Goal: Task Accomplishment & Management: Manage account settings

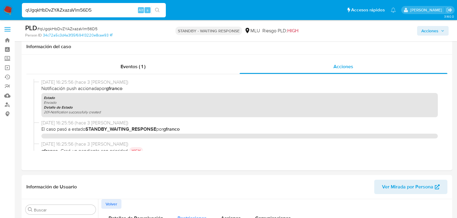
select select "10"
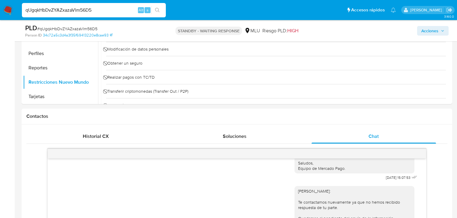
scroll to position [144, 0]
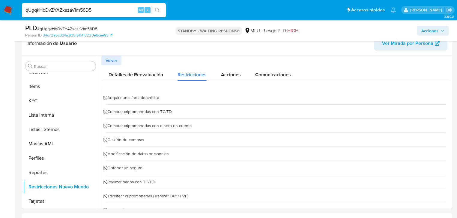
click at [78, 7] on input "qUgqkHbDvZYAZxazaVlm56D5" at bounding box center [94, 10] width 144 height 8
paste input "NHPaFBfnxDyoq3kTNGCXt8D9"
type input "NHPaFBfnxDyoq3kTNGCXt8D9"
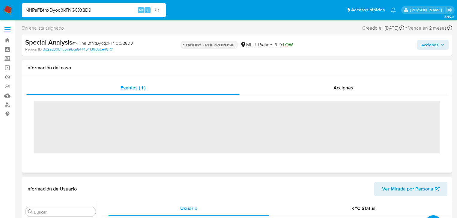
scroll to position [267, 0]
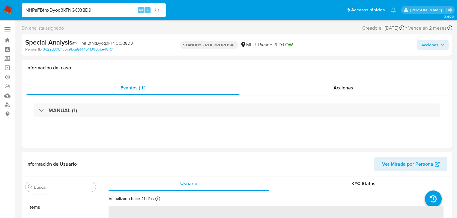
select select "10"
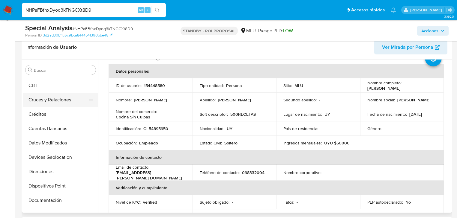
scroll to position [0, 0]
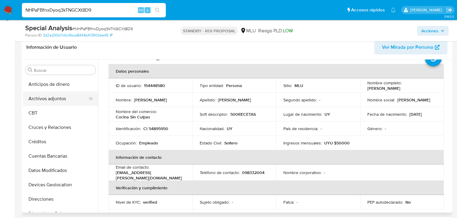
click at [52, 101] on button "Archivos adjuntos" at bounding box center [58, 99] width 70 height 14
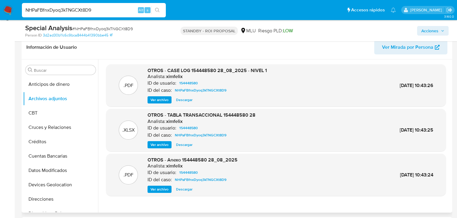
click at [166, 99] on span "Ver archivo" at bounding box center [159, 100] width 18 height 6
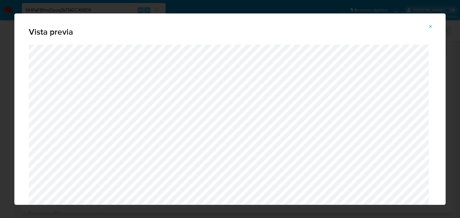
click at [432, 25] on icon "Attachment preview" at bounding box center [431, 26] width 3 height 3
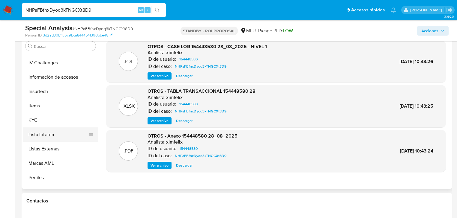
scroll to position [240, 0]
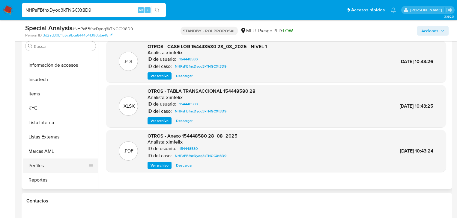
click at [58, 168] on button "Perfiles" at bounding box center [58, 166] width 70 height 14
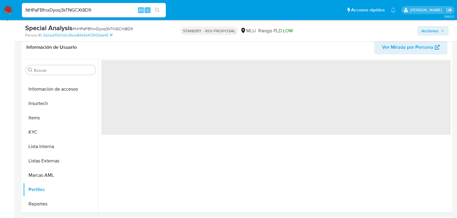
scroll to position [96, 0]
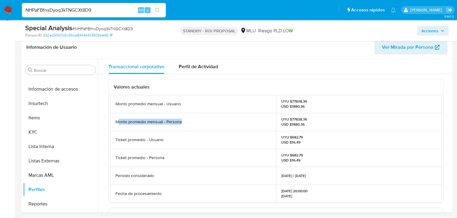
drag, startPoint x: 143, startPoint y: 120, endPoint x: 185, endPoint y: 121, distance: 42.3
click at [185, 121] on div "Monto promedio mensual - Persona" at bounding box center [193, 122] width 166 height 18
drag, startPoint x: 290, startPoint y: 118, endPoint x: 300, endPoint y: 118, distance: 9.3
click at [300, 118] on p "UYU $77838.36 USD $1880.36" at bounding box center [294, 122] width 26 height 10
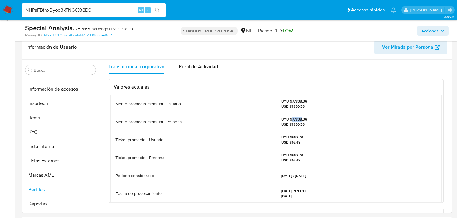
copy p "77838"
click at [295, 119] on p "UYU $77838.36 USD $1880.36" at bounding box center [294, 122] width 26 height 10
click at [313, 109] on div "UYU $77838.36 USD $1880.36" at bounding box center [359, 104] width 166 height 18
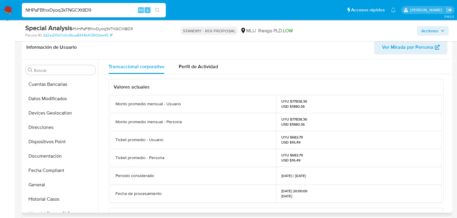
scroll to position [0, 0]
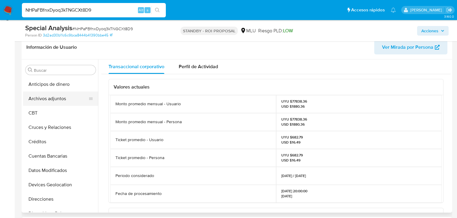
click at [54, 100] on button "Archivos adjuntos" at bounding box center [58, 99] width 70 height 14
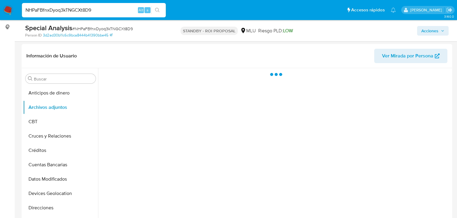
scroll to position [96, 0]
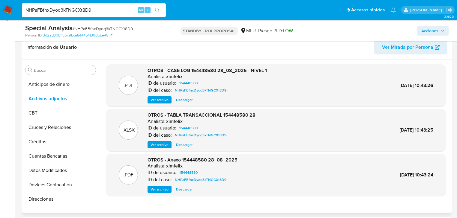
click at [159, 98] on span "Ver archivo" at bounding box center [159, 100] width 18 height 6
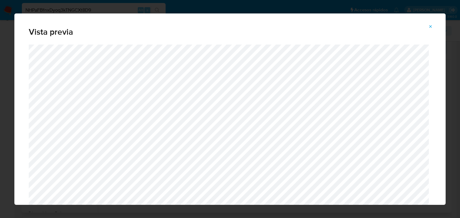
click at [428, 29] on span "Attachment preview" at bounding box center [430, 26] width 5 height 8
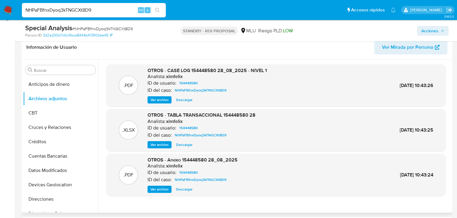
click at [165, 189] on span "Ver archivo" at bounding box center [159, 190] width 18 height 6
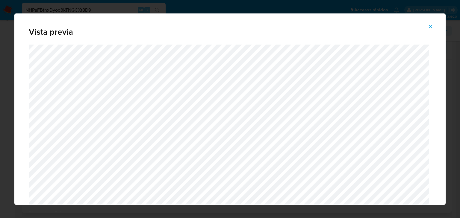
click at [430, 28] on icon "Attachment preview" at bounding box center [430, 26] width 5 height 5
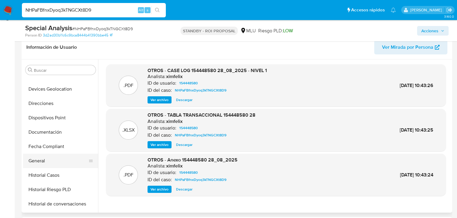
click at [49, 159] on button "General" at bounding box center [58, 161] width 70 height 14
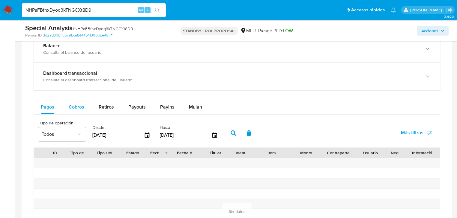
click at [72, 104] on span "Cobros" at bounding box center [77, 107] width 16 height 7
select select "10"
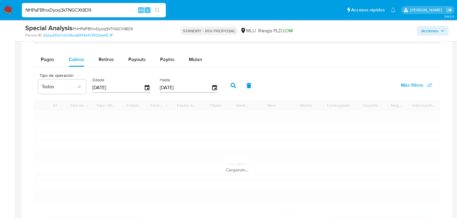
scroll to position [479, 0]
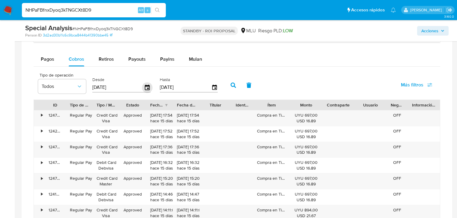
click at [148, 89] on icon "button" at bounding box center [147, 87] width 10 height 10
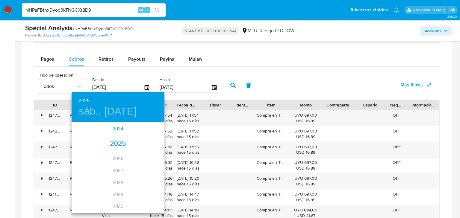
click at [117, 127] on div "2024" at bounding box center [118, 129] width 93 height 12
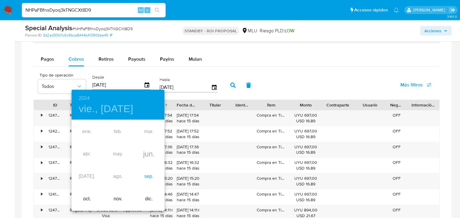
click at [152, 177] on div "sep." at bounding box center [149, 177] width 31 height 22
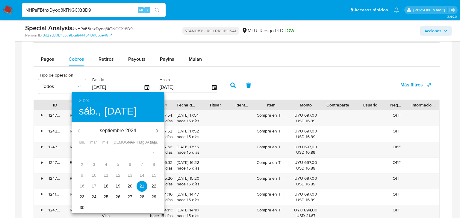
click at [106, 186] on p "18" at bounding box center [106, 186] width 5 height 6
type input "18/09/2024"
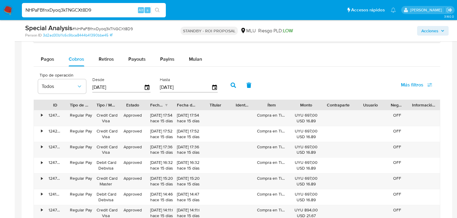
click at [228, 87] on button "button" at bounding box center [233, 85] width 16 height 14
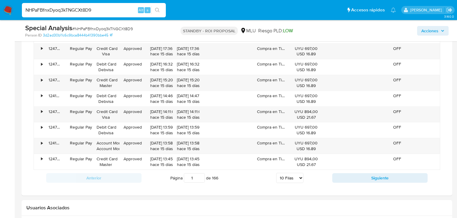
scroll to position [599, 0]
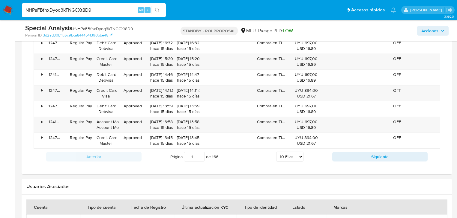
click at [298, 155] on select "5 Filas 10 Filas 20 Filas 25 Filas 50 Filas 100 Filas" at bounding box center [289, 157] width 27 height 10
drag, startPoint x: 194, startPoint y: 158, endPoint x: 198, endPoint y: 158, distance: 3.6
click at [198, 158] on input "1" at bounding box center [194, 157] width 21 height 10
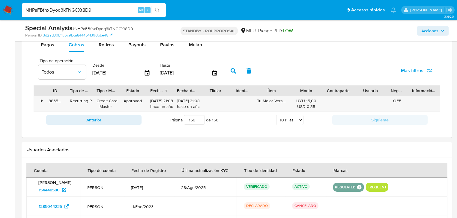
scroll to position [476, 0]
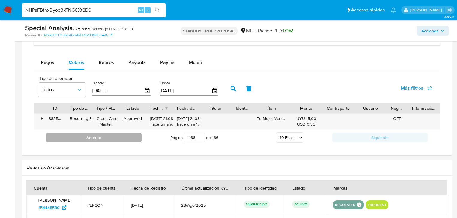
click at [108, 136] on button "Anterior" at bounding box center [93, 138] width 95 height 10
type input "165"
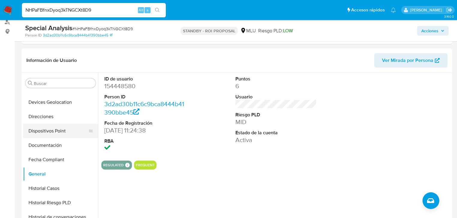
scroll to position [0, 0]
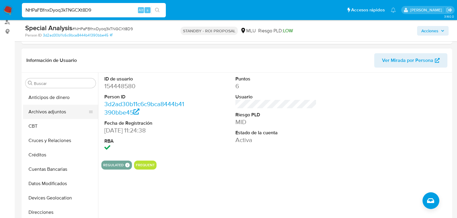
click at [51, 111] on button "Archivos adjuntos" at bounding box center [58, 112] width 70 height 14
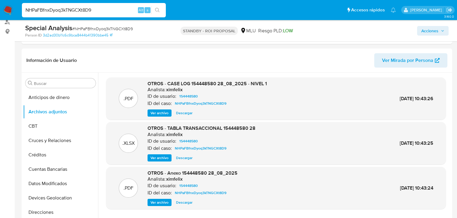
click at [169, 114] on button "Ver archivo" at bounding box center [159, 113] width 24 height 7
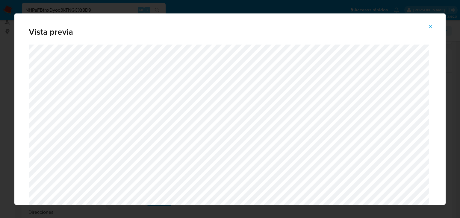
click at [435, 27] on button "Attachment preview" at bounding box center [430, 27] width 13 height 10
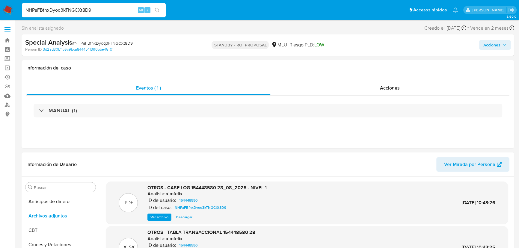
click at [107, 42] on span "# NHPaFBfnxDyoq3kTNGCXt8D9" at bounding box center [102, 43] width 61 height 6
copy span "NHPaFBfnxDyoq3kTNGCXt8D9"
click at [11, 10] on img at bounding box center [8, 10] width 10 height 10
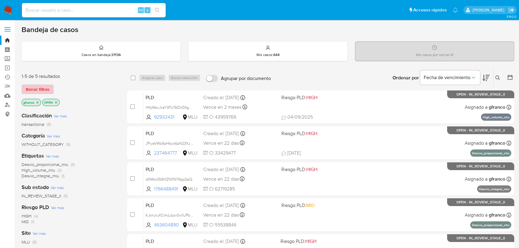
click at [45, 85] on span "Borrar filtros" at bounding box center [38, 89] width 24 height 8
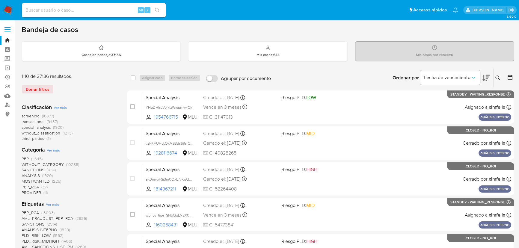
click at [498, 77] on icon at bounding box center [497, 77] width 5 height 5
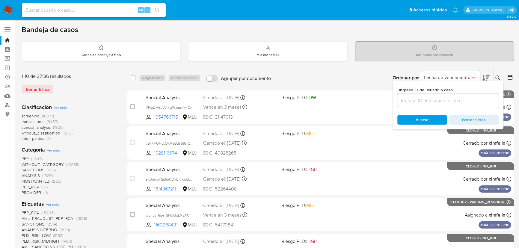
click at [441, 104] on div at bounding box center [447, 100] width 101 height 14
click at [442, 99] on input at bounding box center [447, 101] width 101 height 8
paste input "NHPaFBfnxDyoq3kTNGCXt8D9"
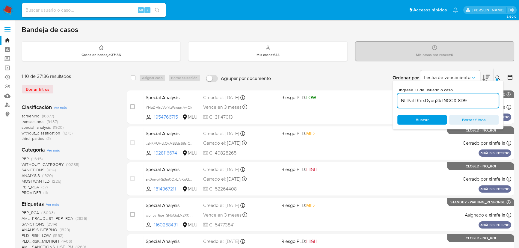
type input "NHPaFBfnxDyoq3kTNGCXt8D9"
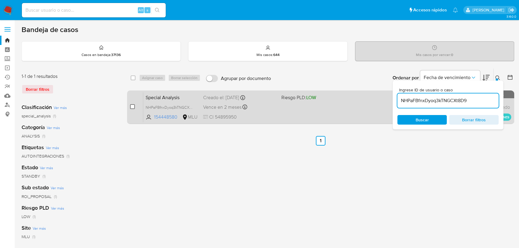
click at [131, 105] on input "checkbox" at bounding box center [132, 106] width 5 height 5
checkbox input "true"
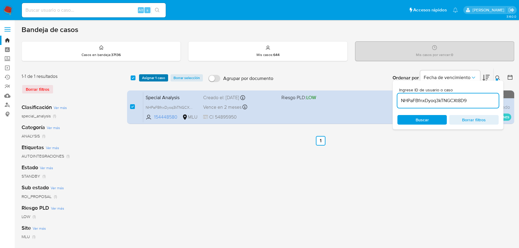
click at [150, 75] on span "Asignar 1 caso" at bounding box center [153, 78] width 23 height 6
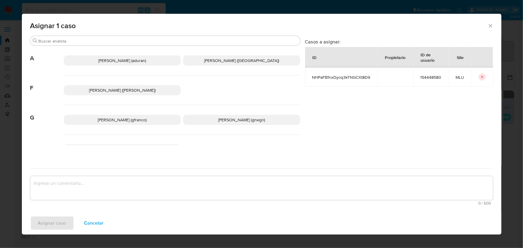
click at [120, 119] on span "Giorgio Franco Cabrera (gfranco)" at bounding box center [122, 120] width 49 height 6
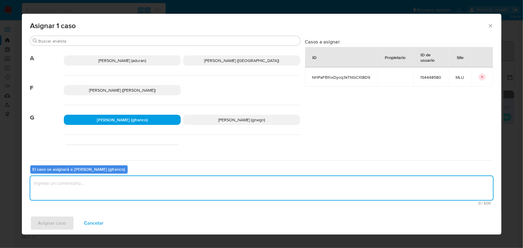
click at [120, 191] on textarea "assign-modal" at bounding box center [261, 188] width 463 height 24
type textarea "v"
click at [46, 228] on span "Asignar caso" at bounding box center [52, 223] width 28 height 13
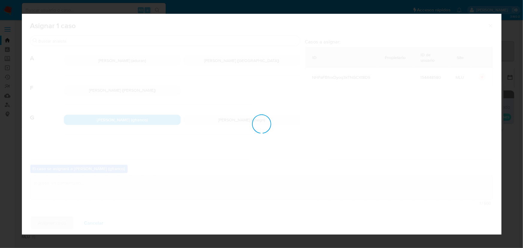
checkbox input "false"
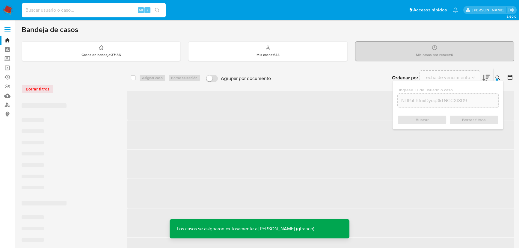
click at [75, 8] on input at bounding box center [94, 10] width 144 height 8
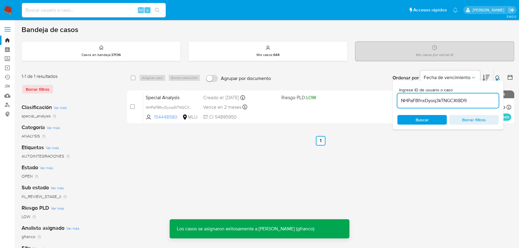
paste input "NHPaFBfnxDyoq3kTNGCXt8D9"
type input "NHPaFBfnxDyoq3kTNGCXt8D9"
click at [157, 9] on icon "search-icon" at bounding box center [157, 10] width 5 height 5
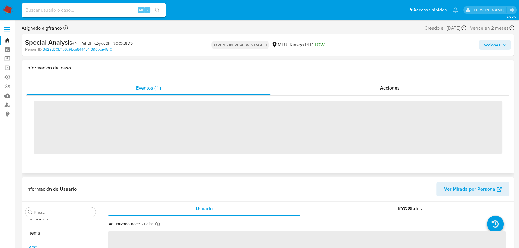
scroll to position [267, 0]
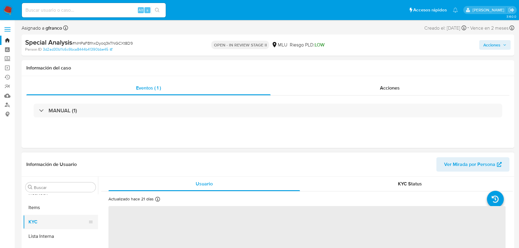
select select "10"
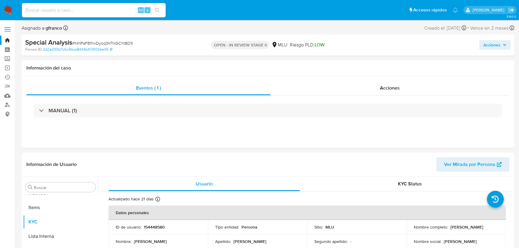
click at [481, 52] on div "Acciones" at bounding box center [430, 45] width 160 height 14
click at [485, 49] on span "Acciones" at bounding box center [491, 45] width 17 height 10
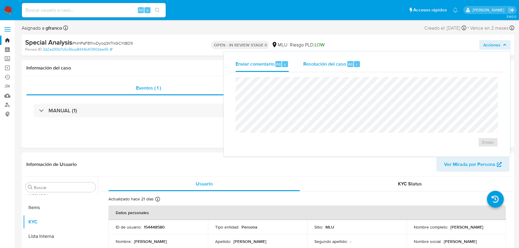
click at [345, 63] on span "Resolución del caso" at bounding box center [324, 64] width 43 height 7
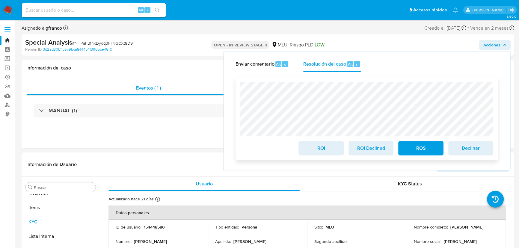
click at [363, 150] on span "ROI Declined" at bounding box center [370, 148] width 29 height 13
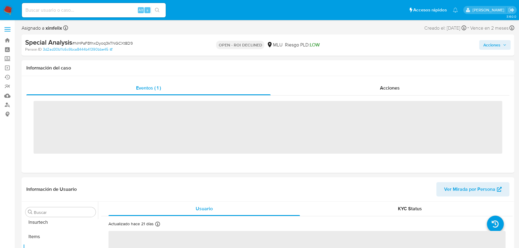
scroll to position [267, 0]
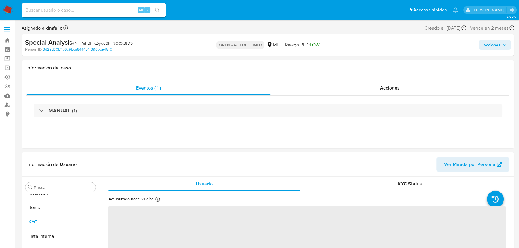
select select "10"
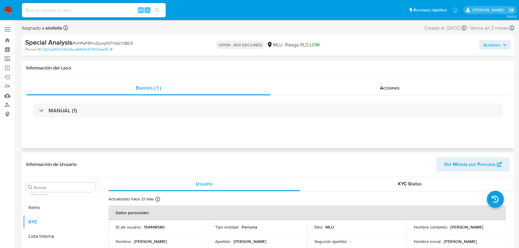
click at [380, 138] on div "Eventos ( 1 ) Acciones MANUAL (1)" at bounding box center [268, 112] width 493 height 72
click at [329, 202] on div "Actualizado hace 21 días Creado: 03/05/2022 16:23:05 Actualizado: 28/08/2025 11…" at bounding box center [299, 200] width 382 height 8
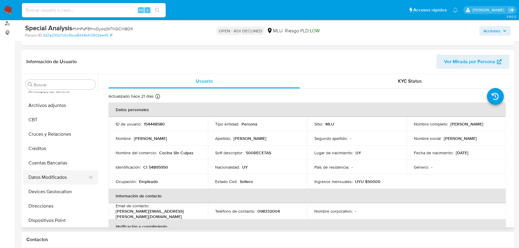
scroll to position [0, 0]
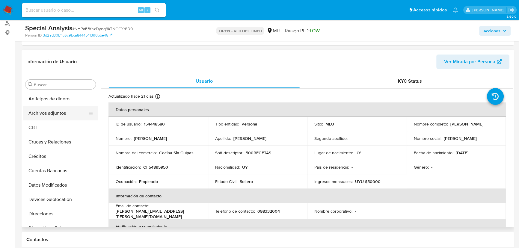
click at [59, 108] on button "Archivos adjuntos" at bounding box center [58, 113] width 70 height 14
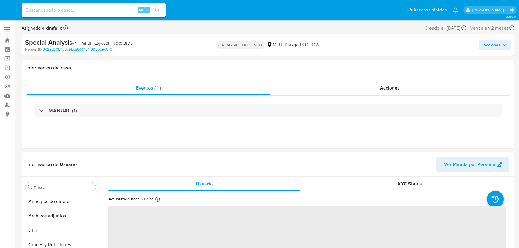
select select "10"
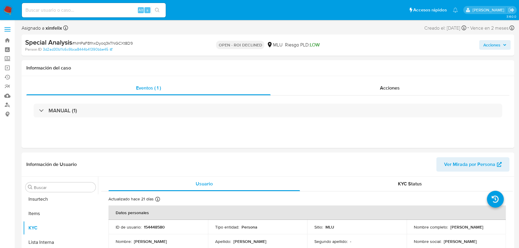
scroll to position [267, 0]
click at [103, 12] on input at bounding box center [94, 10] width 144 height 8
paste input "JPryaVWp5pHbyo6pN23XJ5ev"
type input "JPryaVWp5pHbyo6pN23XJ5ev"
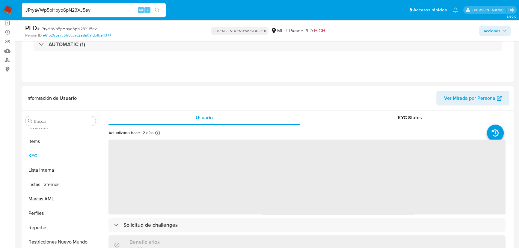
scroll to position [81, 0]
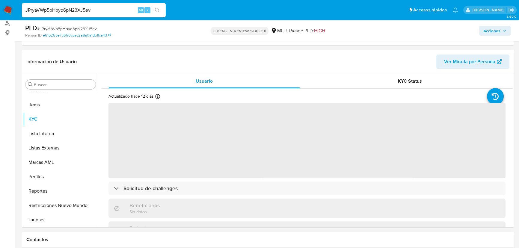
select select "10"
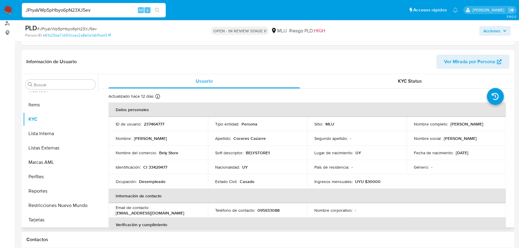
click at [315, 165] on p "País de residencia :" at bounding box center [331, 166] width 35 height 5
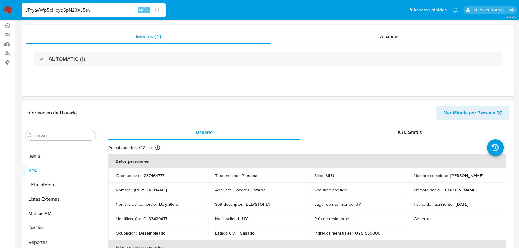
scroll to position [0, 0]
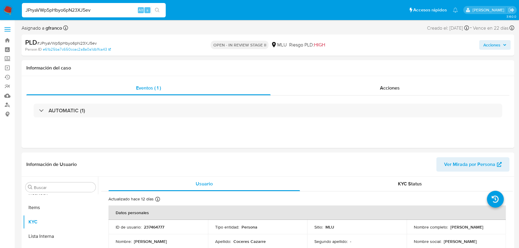
click at [501, 43] on span "Acciones" at bounding box center [494, 45] width 23 height 8
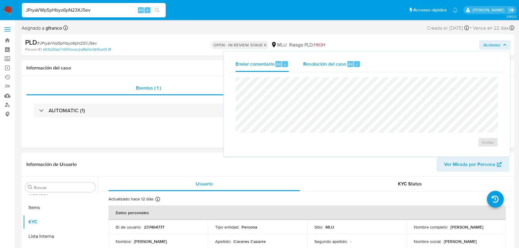
click at [344, 58] on div "Resolución del caso Alt r" at bounding box center [331, 64] width 57 height 16
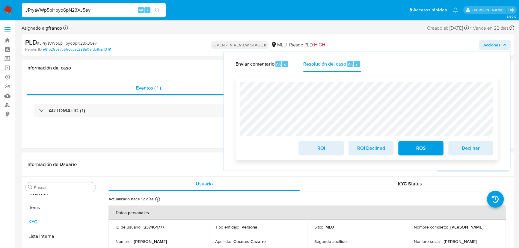
click at [366, 146] on span "ROI Declined" at bounding box center [370, 148] width 29 height 13
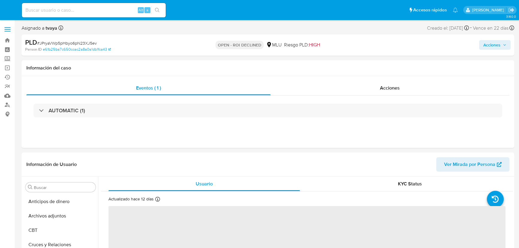
select select "10"
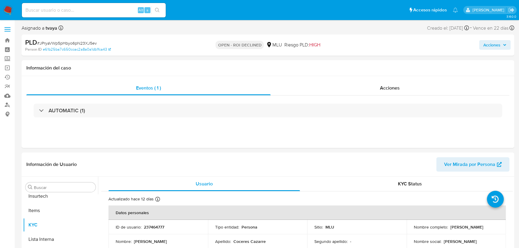
scroll to position [267, 0]
click at [44, 15] on div "Alt s" at bounding box center [94, 10] width 144 height 14
click at [46, 10] on input at bounding box center [94, 10] width 144 height 8
paste input "LYe1kwpT4V0X2NBlD6oKCAmU"
type input "LYe1kwpT4V0X2NBlD6oKCAmU"
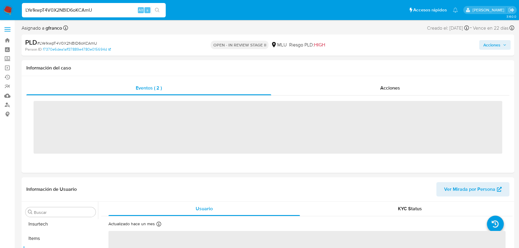
scroll to position [267, 0]
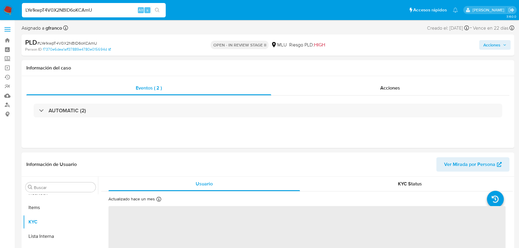
select select "10"
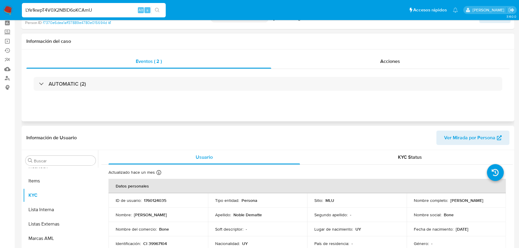
scroll to position [0, 0]
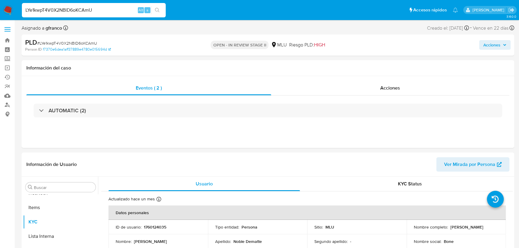
click at [84, 45] on span "# LYe1kwpT4V0X2NBlD6oKCAmU" at bounding box center [67, 43] width 60 height 6
click at [84, 44] on span "# LYe1kwpT4V0X2NBlD6oKCAmU" at bounding box center [67, 43] width 60 height 6
copy div "PLD # LYe1kwpT4V0X2NBlD6oKCAmU"
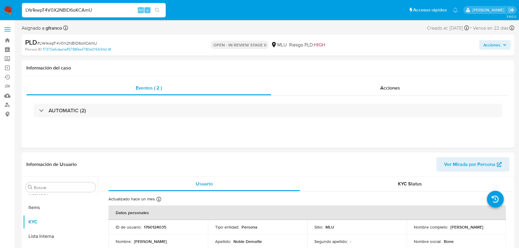
click at [79, 43] on span "# LYe1kwpT4V0X2NBlD6oKCAmU" at bounding box center [67, 43] width 60 height 6
copy span "LYe1kwpT4V0X2NBlD6oKCAmU"
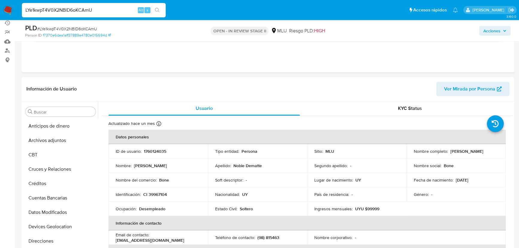
click at [450, 153] on p "Diego Fabian Noble Dematte" at bounding box center [466, 151] width 33 height 5
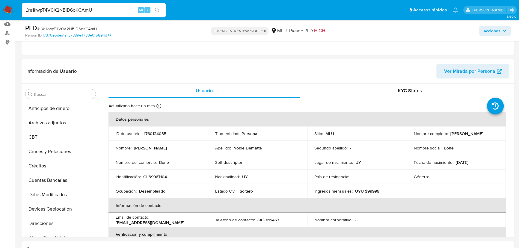
scroll to position [81, 0]
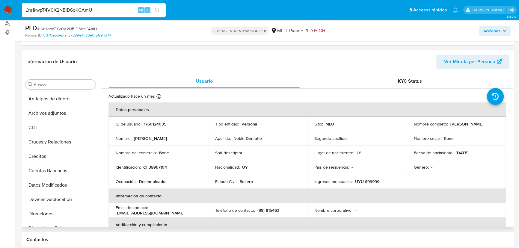
click at [156, 124] on p "1760124035" at bounding box center [155, 123] width 22 height 5
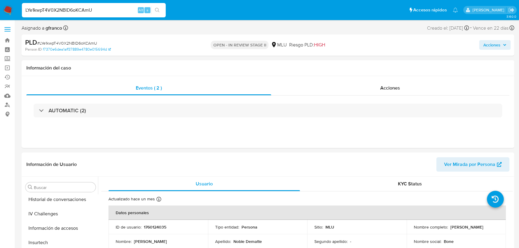
scroll to position [267, 0]
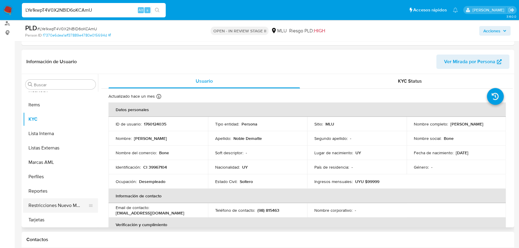
click at [62, 204] on button "Restricciones Nuevo Mundo" at bounding box center [58, 205] width 70 height 14
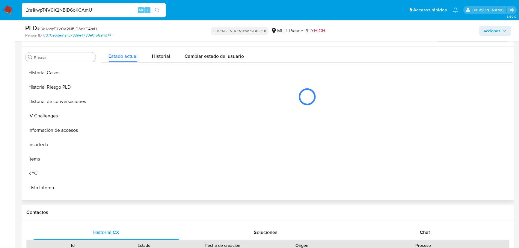
scroll to position [186, 0]
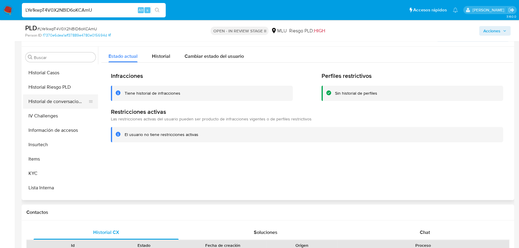
click at [63, 103] on button "Historial de conversaciones" at bounding box center [58, 101] width 70 height 14
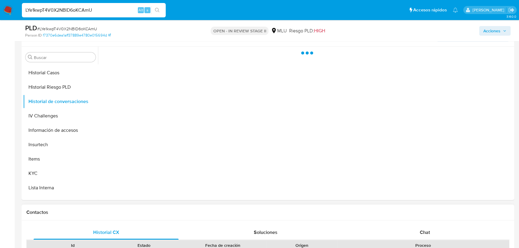
click at [435, 240] on div "Proceso" at bounding box center [423, 245] width 172 height 10
click at [430, 231] on div "Chat" at bounding box center [424, 232] width 145 height 14
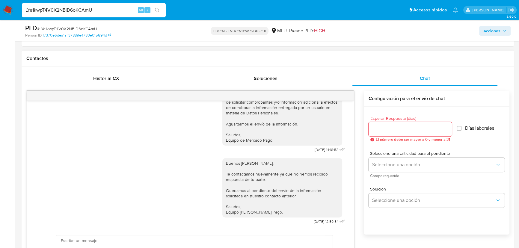
scroll to position [272, 0]
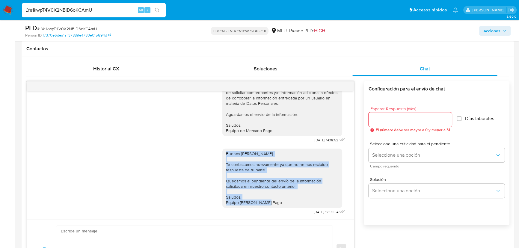
drag, startPoint x: 259, startPoint y: 197, endPoint x: 222, endPoint y: 155, distance: 55.8
click at [226, 155] on div "Buenos días Diego, Te contactamos nuevamente ya que no hemos recibido respuesta…" at bounding box center [282, 178] width 113 height 55
copy div "Buenos días Diego, Te contactamos nuevamente ya que no hemos recibido respuesta…"
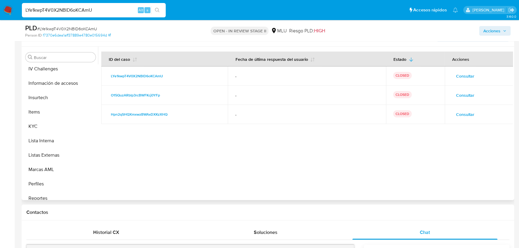
scroll to position [267, 0]
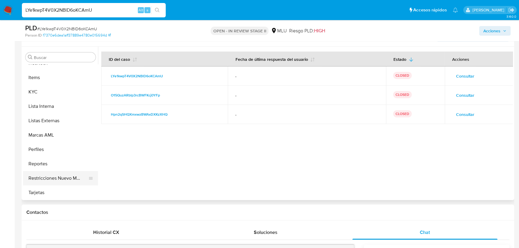
click at [57, 180] on button "Restricciones Nuevo Mundo" at bounding box center [58, 178] width 70 height 14
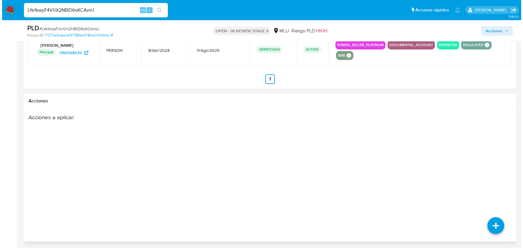
scroll to position [806, 0]
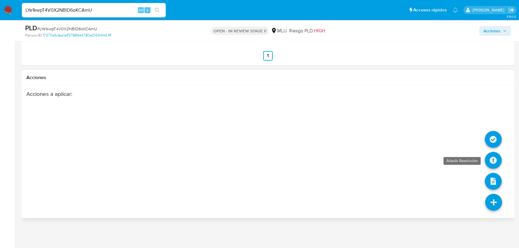
click at [494, 164] on icon at bounding box center [493, 160] width 17 height 17
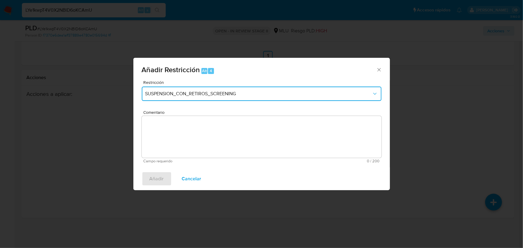
click at [249, 92] on span "SUSPENSION_CON_RETIROS_SCREENING" at bounding box center [258, 94] width 226 height 6
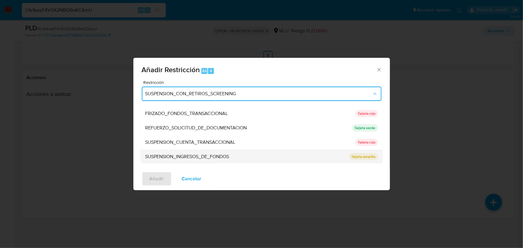
scroll to position [55, 0]
click at [207, 155] on span "SUSPENSION_INGRESOS_DE_FONDOS" at bounding box center [187, 156] width 84 height 6
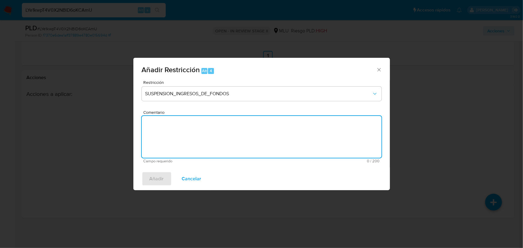
click at [200, 135] on textarea "Comentario" at bounding box center [262, 137] width 240 height 42
type textarea "S"
type textarea "Cliente no responde a contactos enviados."
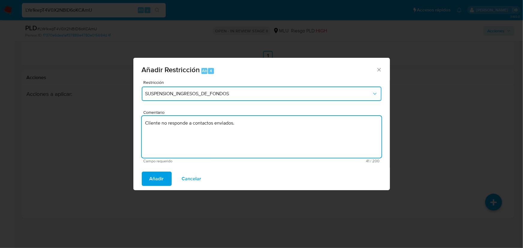
click at [231, 99] on button "SUSPENSION_INGRESOS_DE_FONDOS" at bounding box center [262, 94] width 240 height 14
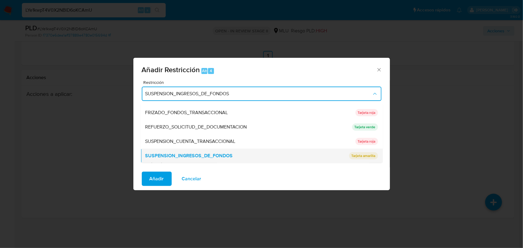
click at [265, 156] on div "SUSPENSION_INGRESOS_DE_FONDOS" at bounding box center [245, 156] width 200 height 14
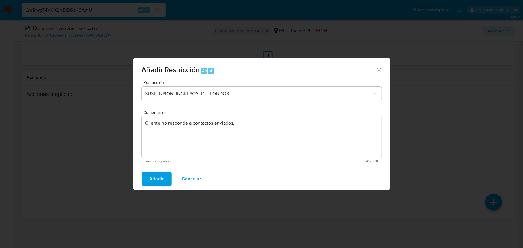
click at [156, 175] on span "Añadir" at bounding box center [156, 178] width 14 height 13
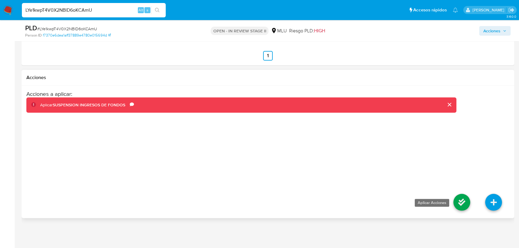
click at [459, 201] on icon at bounding box center [461, 202] width 17 height 17
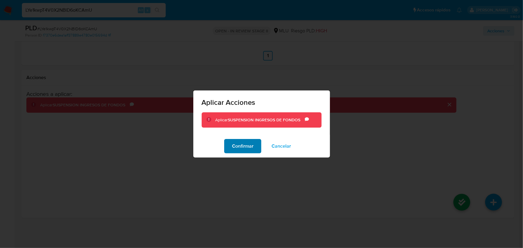
click at [240, 149] on span "Confirmar" at bounding box center [243, 146] width 22 height 13
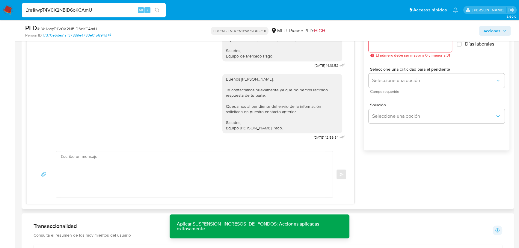
scroll to position [342, 0]
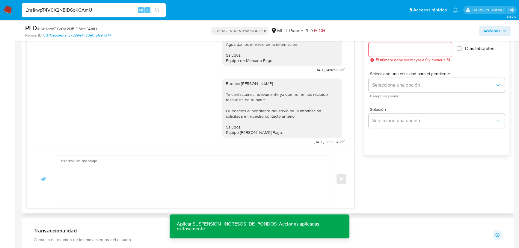
click at [135, 180] on textarea at bounding box center [193, 179] width 264 height 46
paste textarea "Hola, Diego: Suspendimos tu cuenta ya que no hemos recibido respuesta de tu par…"
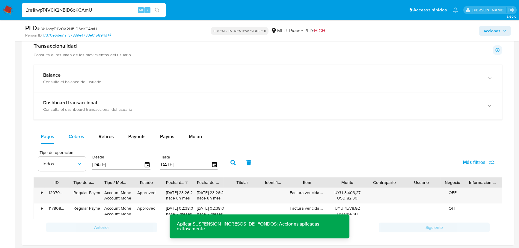
type textarea "Hola, Diego: Suspendimos tu cuenta ya que no hemos recibido respuesta de tu par…"
click at [70, 132] on div "Cobros" at bounding box center [77, 136] width 16 height 14
select select "10"
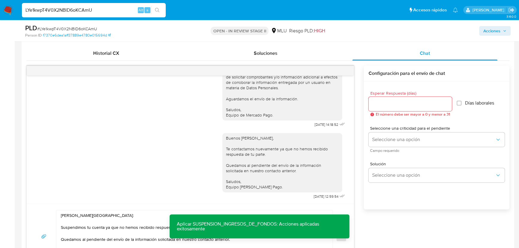
scroll to position [234, 0]
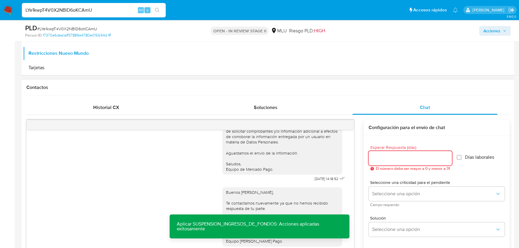
click at [393, 162] on input "Esperar Respuesta (días)" at bounding box center [409, 158] width 83 height 8
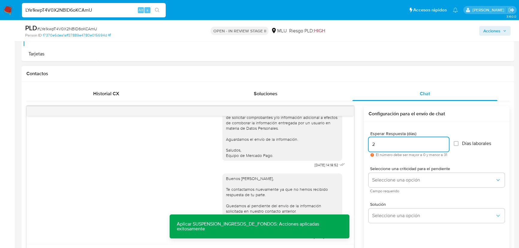
scroll to position [261, 0]
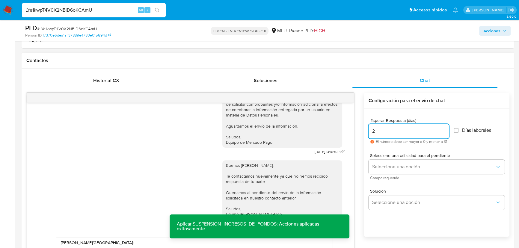
drag, startPoint x: 386, startPoint y: 131, endPoint x: 359, endPoint y: 130, distance: 26.1
click at [357, 130] on div "Buenos días Diego, Te contactamos ya que necesitamos verificar algunos datos. P…" at bounding box center [267, 194] width 483 height 203
type input "1"
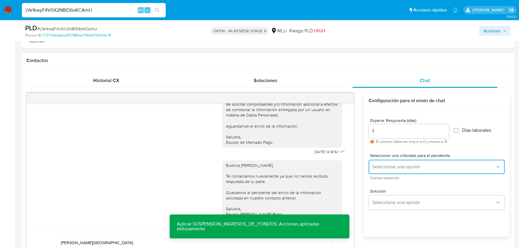
click at [441, 164] on span "Seleccione una opción" at bounding box center [433, 167] width 123 height 6
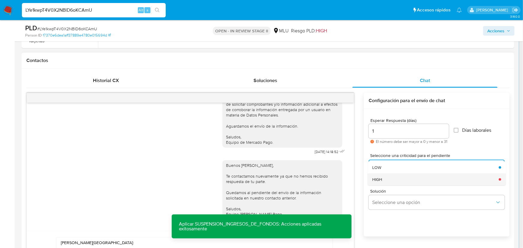
click at [429, 176] on div "HIGH" at bounding box center [433, 179] width 123 height 12
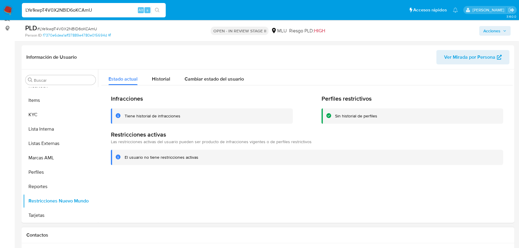
scroll to position [0, 0]
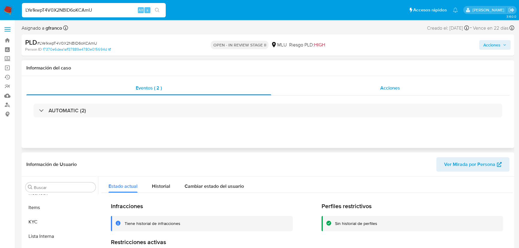
click at [390, 87] on span "Acciones" at bounding box center [390, 87] width 20 height 7
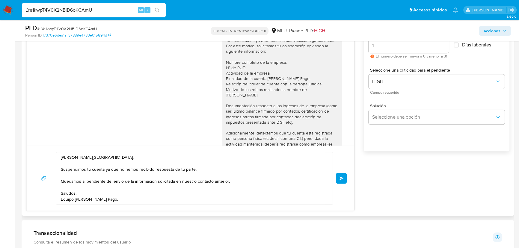
scroll to position [381, 0]
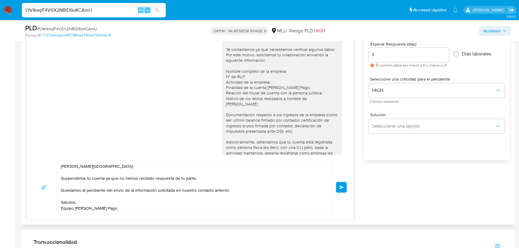
click at [340, 189] on button "Enviar" at bounding box center [341, 187] width 11 height 11
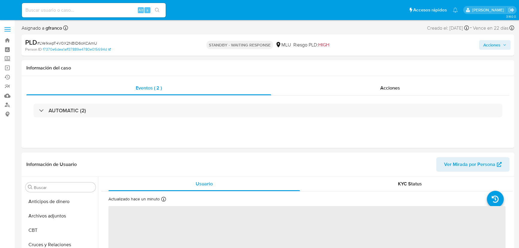
select select "10"
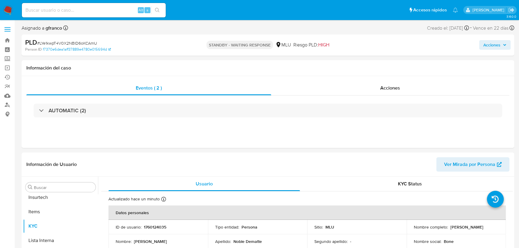
scroll to position [267, 0]
click at [86, 12] on input at bounding box center [94, 10] width 144 height 8
click at [62, 9] on input at bounding box center [94, 10] width 144 height 8
paste input "KJknyluXCImzJpzx0w1UPbHe"
type input "KJknyluXCImzJpzx0w1UPbHe"
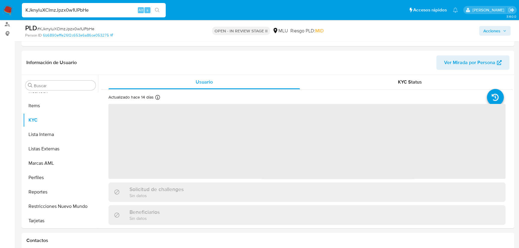
scroll to position [81, 0]
select select "10"
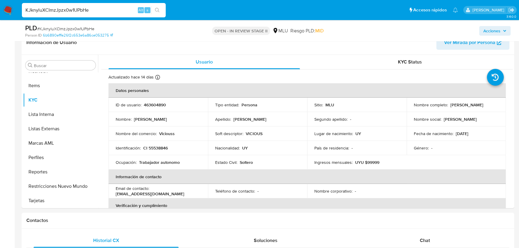
scroll to position [136, 0]
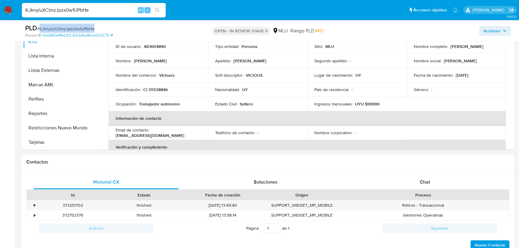
scroll to position [218, 0]
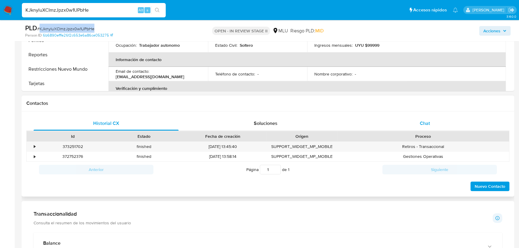
click at [430, 124] on div "Chat" at bounding box center [424, 123] width 145 height 14
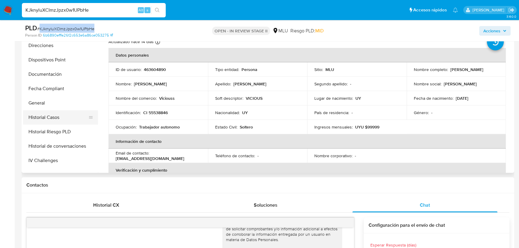
scroll to position [104, 0]
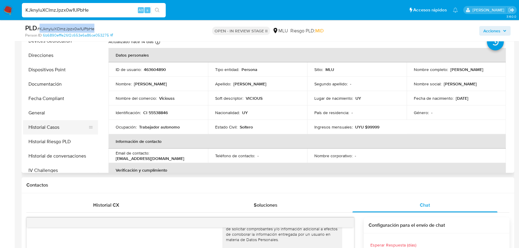
click at [59, 125] on button "Historial Casos" at bounding box center [58, 127] width 70 height 14
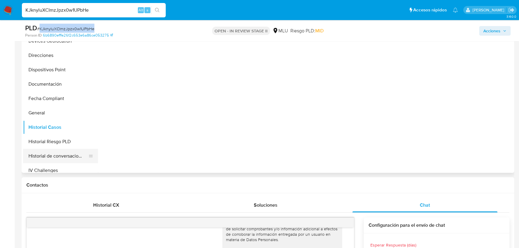
click at [66, 151] on button "Historial de conversaciones" at bounding box center [58, 156] width 70 height 14
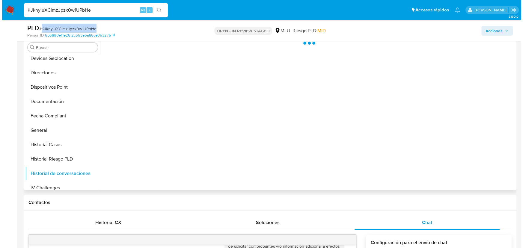
scroll to position [109, 0]
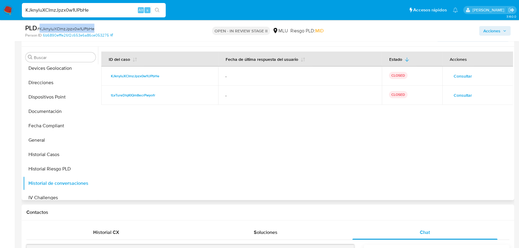
click at [461, 96] on span "Consultar" at bounding box center [463, 95] width 18 height 8
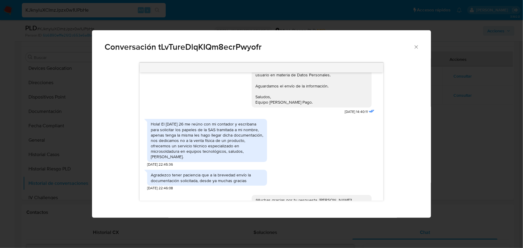
scroll to position [98, 0]
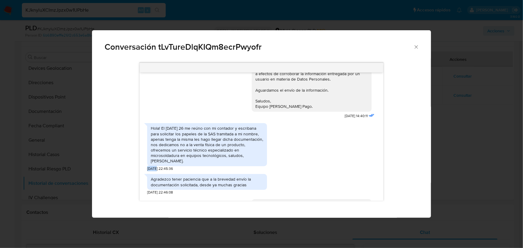
drag, startPoint x: 146, startPoint y: 163, endPoint x: 156, endPoint y: 162, distance: 9.3
click at [156, 162] on div "Hola, Juan Manuel. Te contactamos ya que necesitamos verificar algunos datos. P…" at bounding box center [262, 136] width 244 height 128
copy span "20/06"
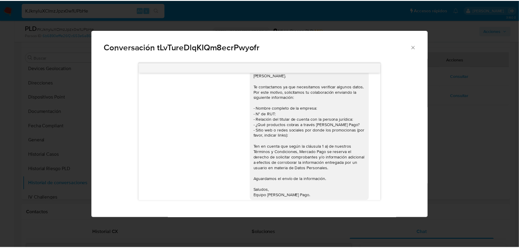
scroll to position [9, 0]
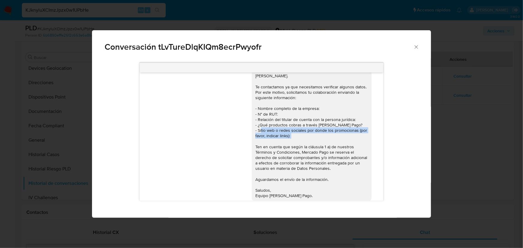
drag, startPoint x: 285, startPoint y: 135, endPoint x: 255, endPoint y: 132, distance: 30.8
click at [255, 132] on div "Hola, Juan Manuel. Te contactamos ya que necesitamos verificar algunos datos. P…" at bounding box center [311, 135] width 113 height 125
copy div "itio web o redes sociales por donde los promocionas (por favor, indicar links):"
click at [415, 44] on icon "Cerrar" at bounding box center [416, 47] width 6 height 6
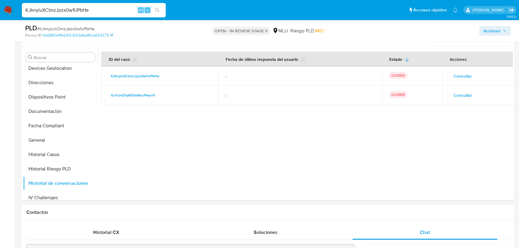
click at [87, 31] on span "# KJknyluXCImzJpzx0w1UPbHe" at bounding box center [65, 29] width 57 height 6
copy span "KJknyluXCImzJpzx0w1UPbHe"
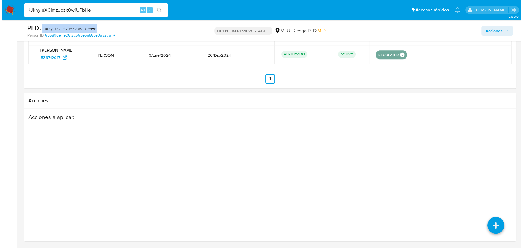
scroll to position [935, 0]
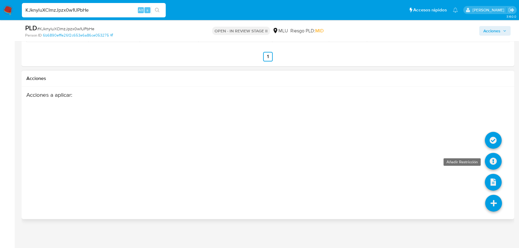
click at [495, 163] on icon at bounding box center [493, 161] width 17 height 17
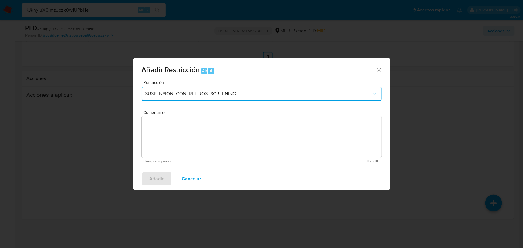
click at [242, 91] on span "SUSPENSION_CON_RETIROS_SCREENING" at bounding box center [258, 94] width 226 height 6
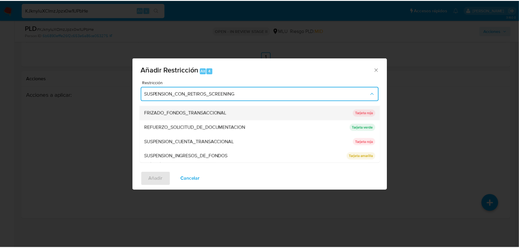
scroll to position [55, 0]
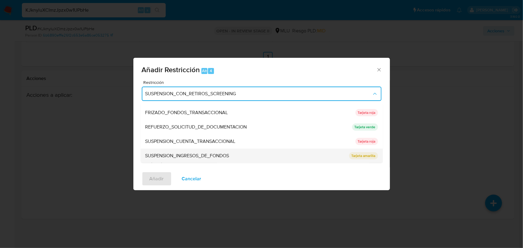
click at [265, 154] on div "SUSPENSION_INGRESOS_DE_FONDOS" at bounding box center [245, 156] width 200 height 14
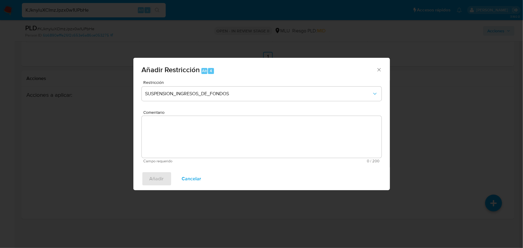
click at [227, 140] on textarea "Comentario" at bounding box center [262, 137] width 240 height 42
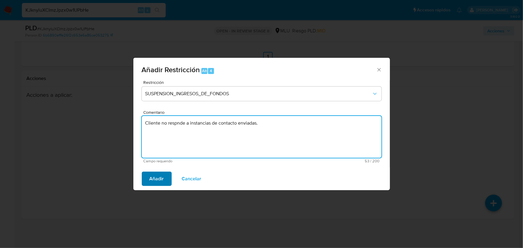
type textarea "Cliente no respnde a instancias de contacto enviadas."
click at [158, 180] on span "Añadir" at bounding box center [156, 178] width 14 height 13
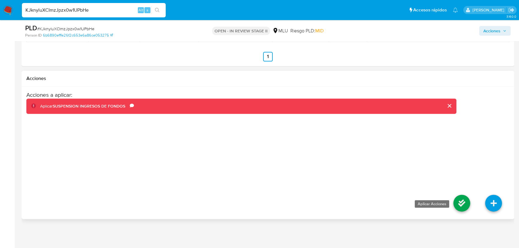
click at [458, 200] on icon at bounding box center [461, 203] width 17 height 17
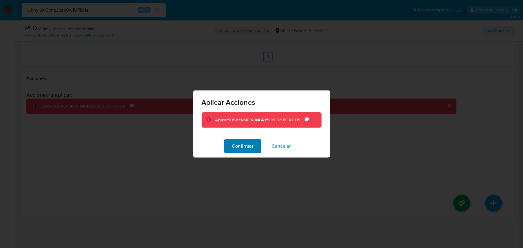
click at [226, 145] on button "Confirmar" at bounding box center [242, 146] width 37 height 14
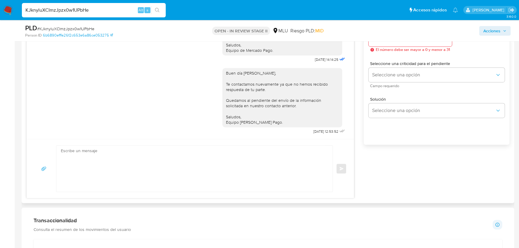
scroll to position [354, 0]
click at [117, 164] on textarea at bounding box center [193, 167] width 264 height 46
paste textarea "Hola, Juan: Suspendimos tu cuenta porque no hemos obtenido respuesta a los cont…"
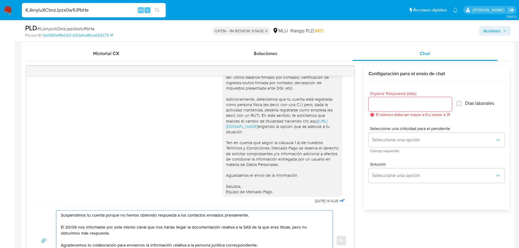
scroll to position [218, 0]
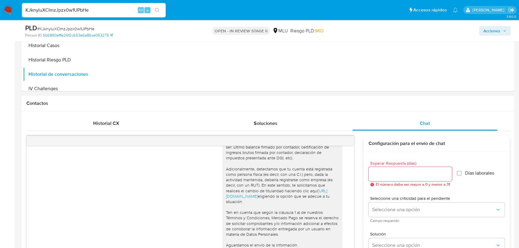
type textarea "Hola, Juan: Suspendimos tu cuenta porque no hemos obtenido respuesta a los cont…"
click at [412, 176] on input "Esperar Respuesta (días)" at bounding box center [409, 174] width 83 height 8
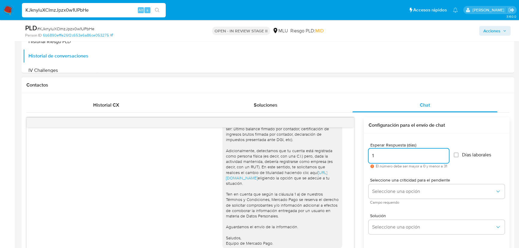
scroll to position [245, 0]
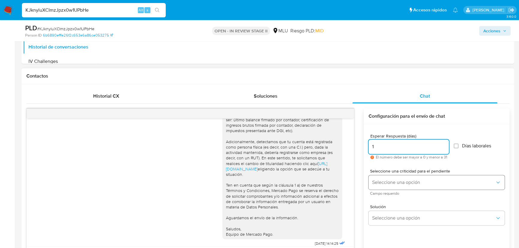
type input "1"
click at [420, 186] on button "Seleccione una opción" at bounding box center [436, 182] width 136 height 14
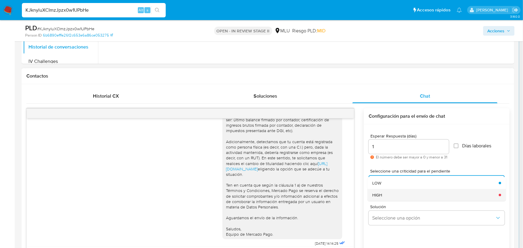
click at [392, 192] on div "HIGH" at bounding box center [433, 195] width 123 height 12
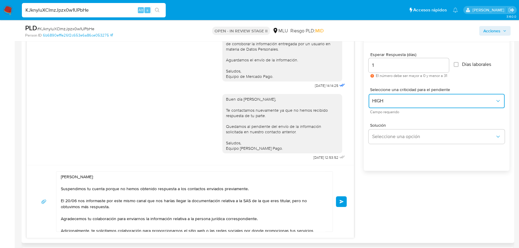
scroll to position [27, 0]
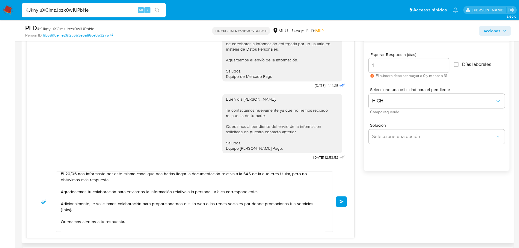
click at [122, 225] on textarea "Hola, Juan: Suspendimos tu cuenta porque no hemos obtenido respuesta a los cont…" at bounding box center [193, 202] width 264 height 60
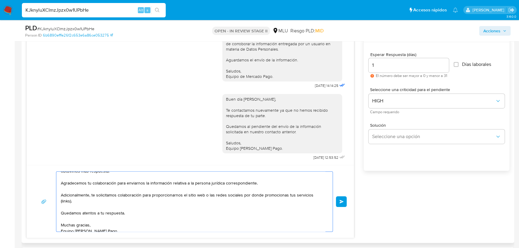
scroll to position [40, 0]
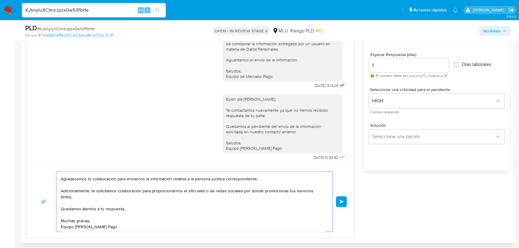
drag, startPoint x: 97, startPoint y: 209, endPoint x: 123, endPoint y: 210, distance: 26.1
click at [123, 210] on textarea "Hola, Juan: Suspendimos tu cuenta porque no hemos obtenido respuesta a los cont…" at bounding box center [193, 202] width 264 height 60
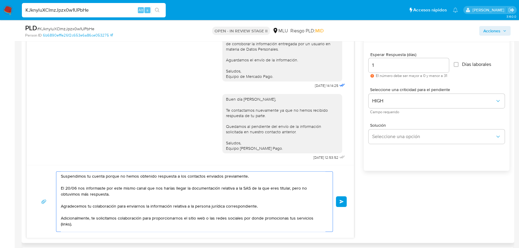
scroll to position [0, 0]
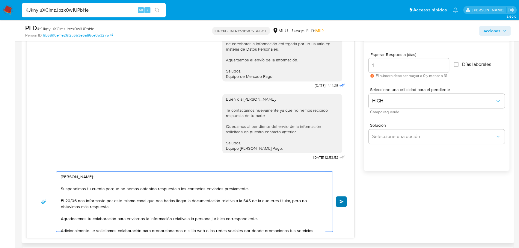
type textarea "Hola, Juan: Suspendimos tu cuenta porque no hemos obtenido respuesta a los cont…"
click at [341, 200] on span "Enviar" at bounding box center [341, 202] width 4 height 4
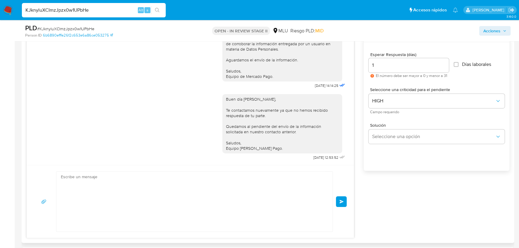
scroll to position [290, 0]
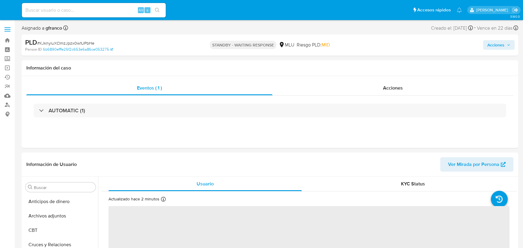
select select "10"
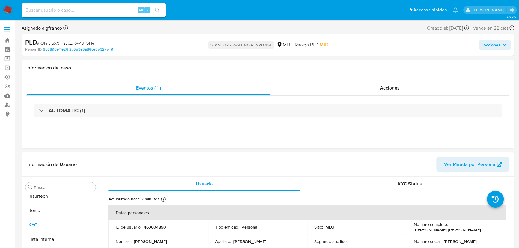
scroll to position [267, 0]
click at [107, 13] on input at bounding box center [94, 10] width 144 height 8
